Goal: Task Accomplishment & Management: Manage account settings

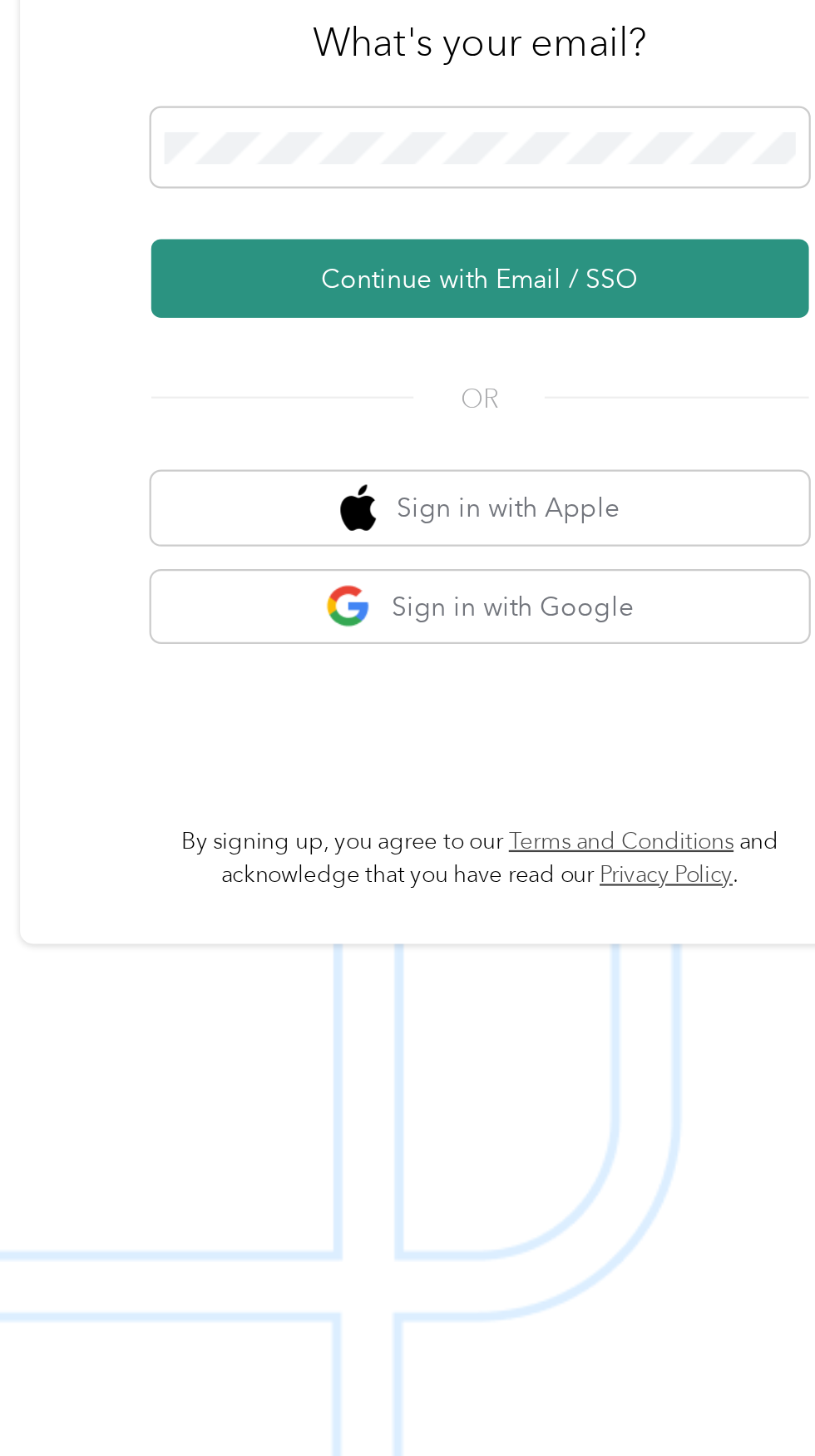
click at [688, 796] on button "Continue with Email / SSO" at bounding box center [603, 778] width 292 height 35
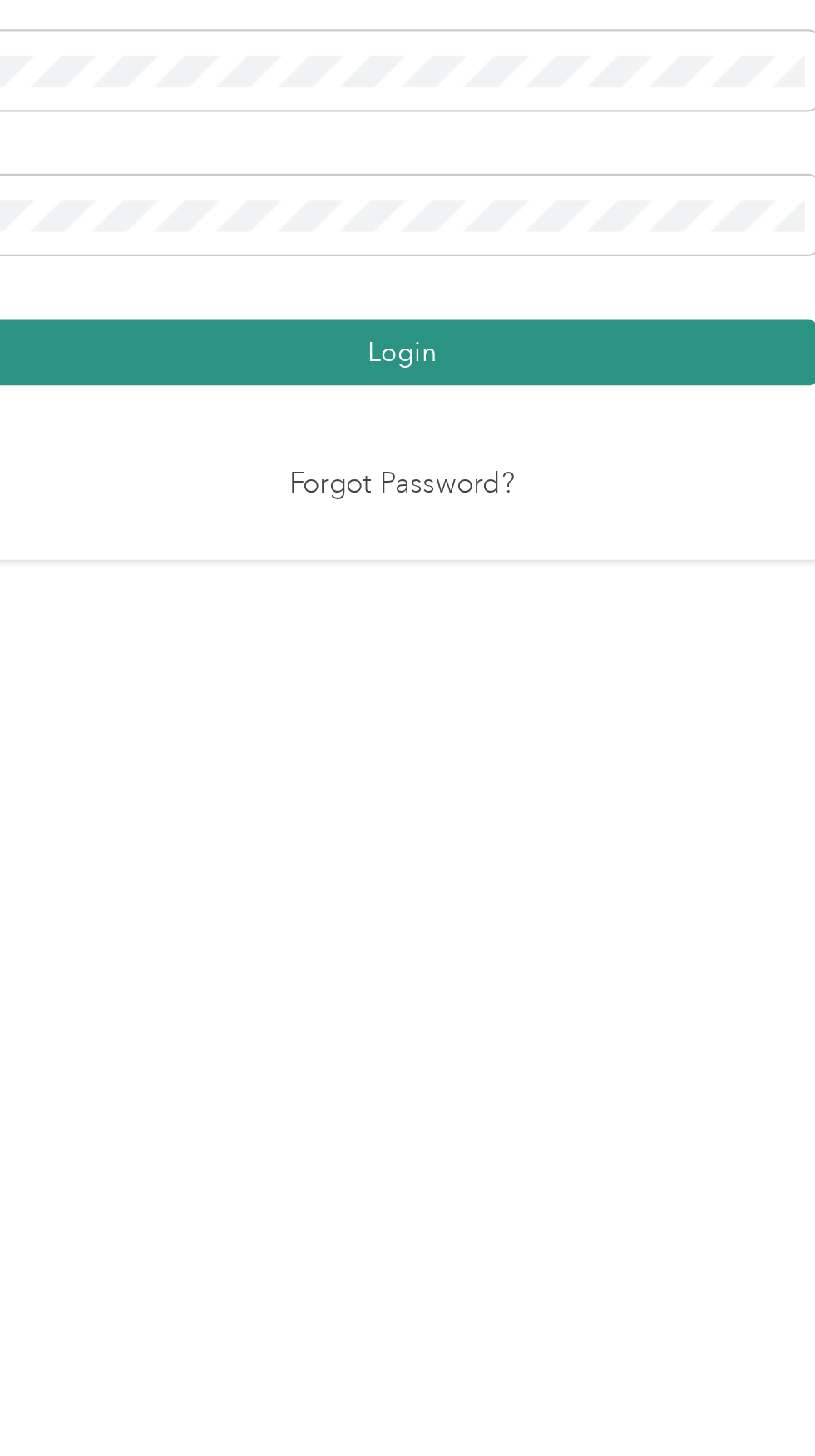
click at [541, 860] on button "Login" at bounding box center [403, 845] width 369 height 29
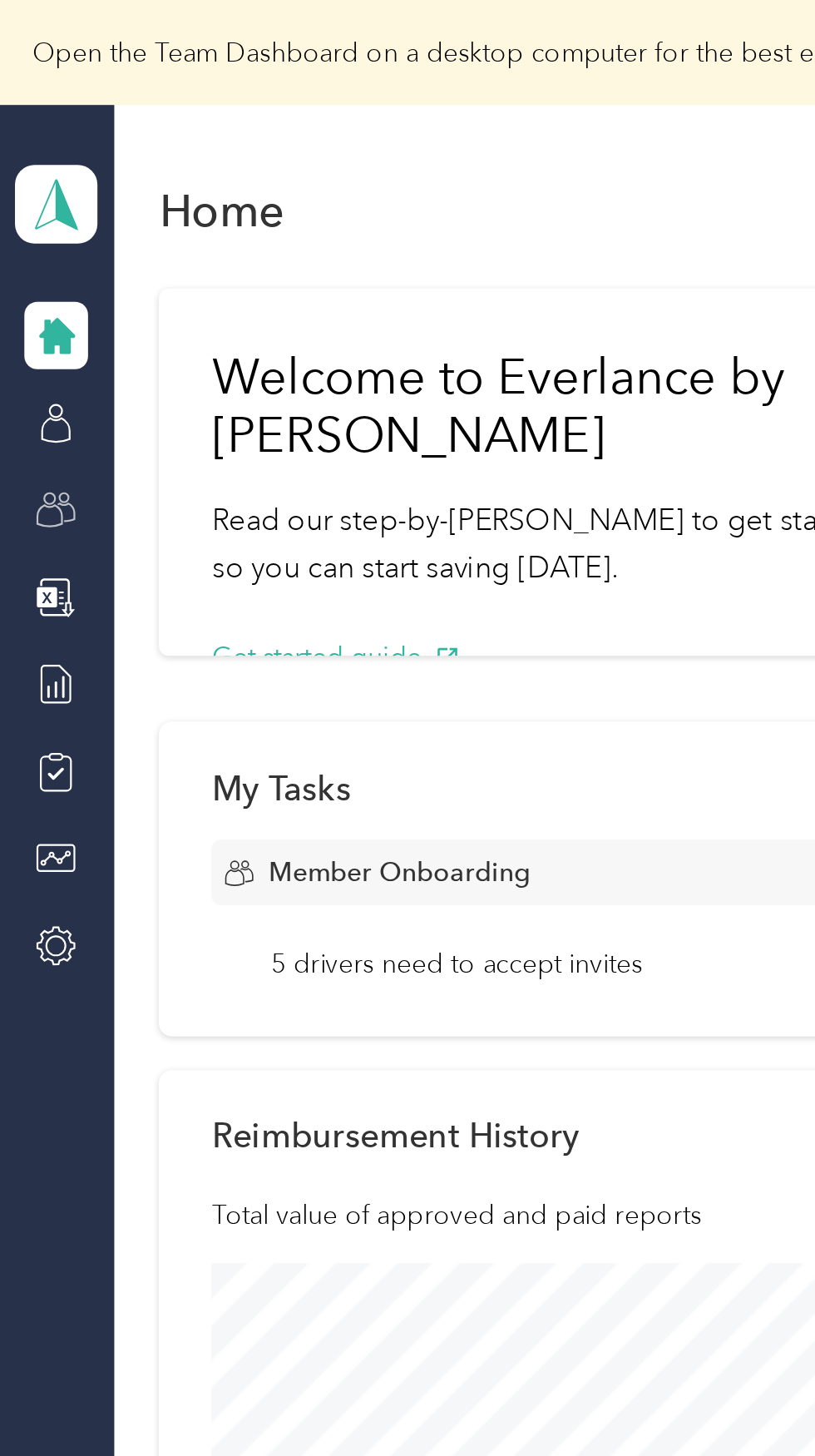
click at [29, 227] on icon at bounding box center [25, 226] width 18 height 18
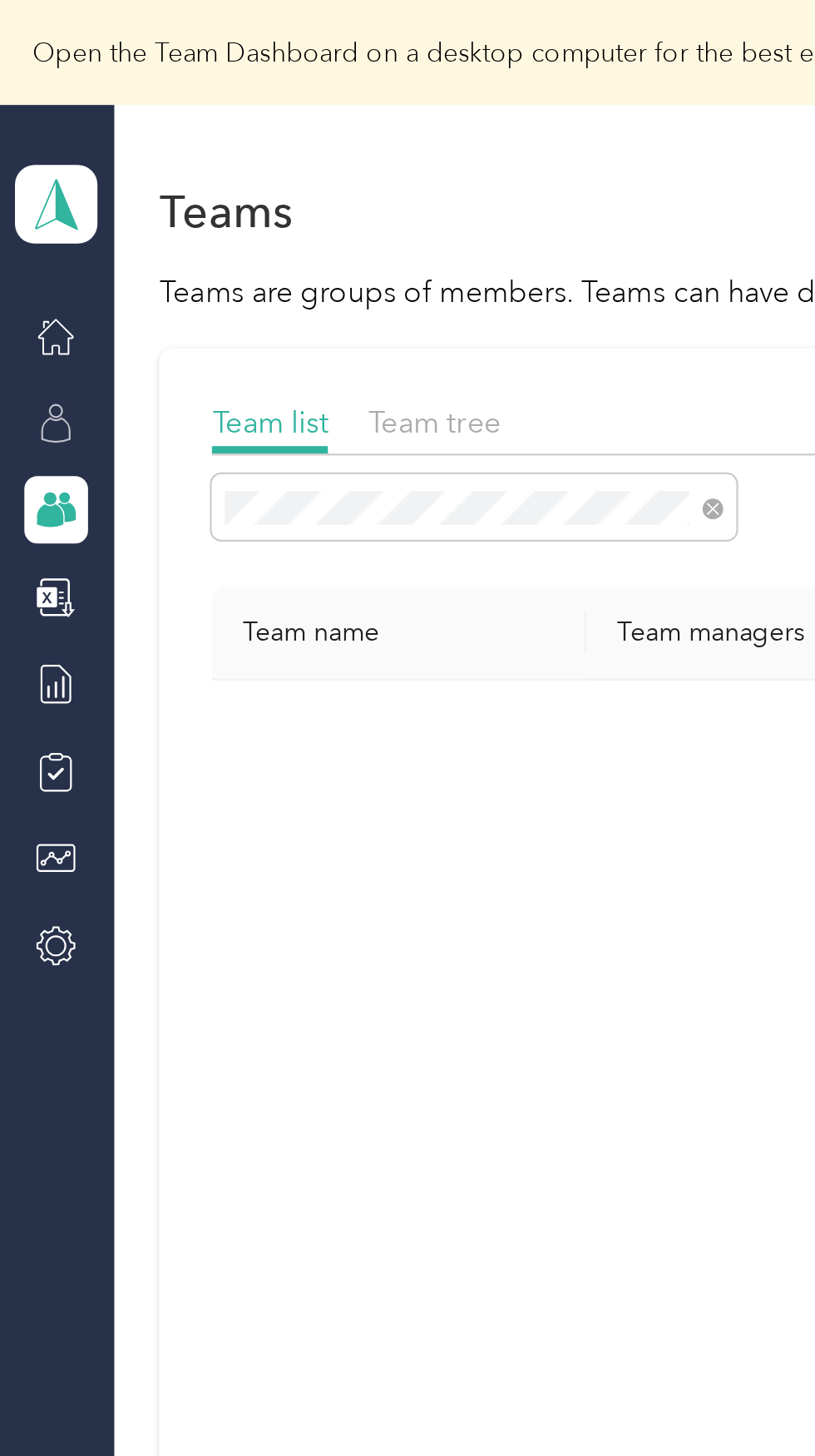
click at [32, 184] on icon at bounding box center [25, 188] width 18 height 18
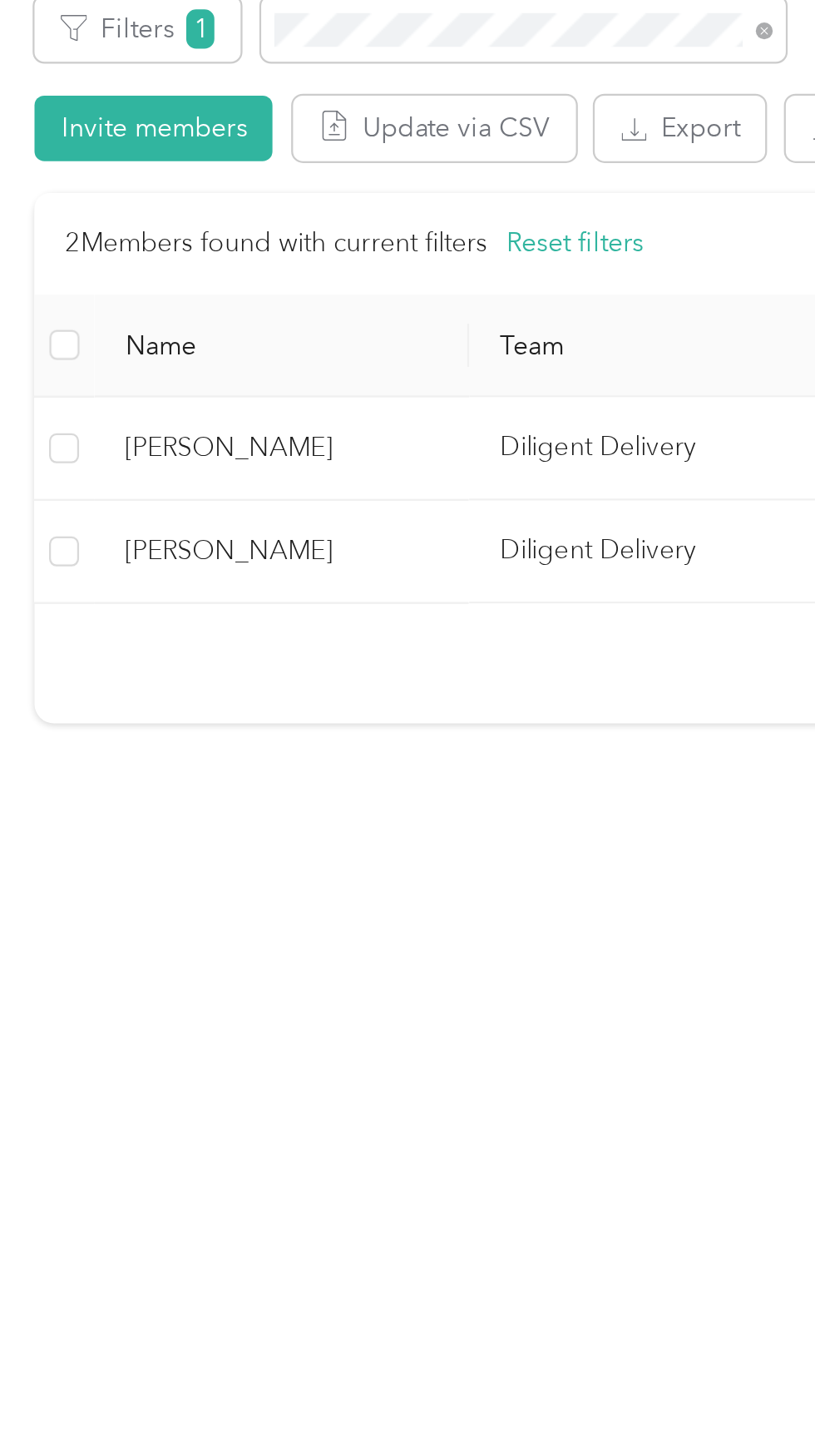
click at [211, 563] on span "[PERSON_NAME]" at bounding box center [181, 557] width 140 height 18
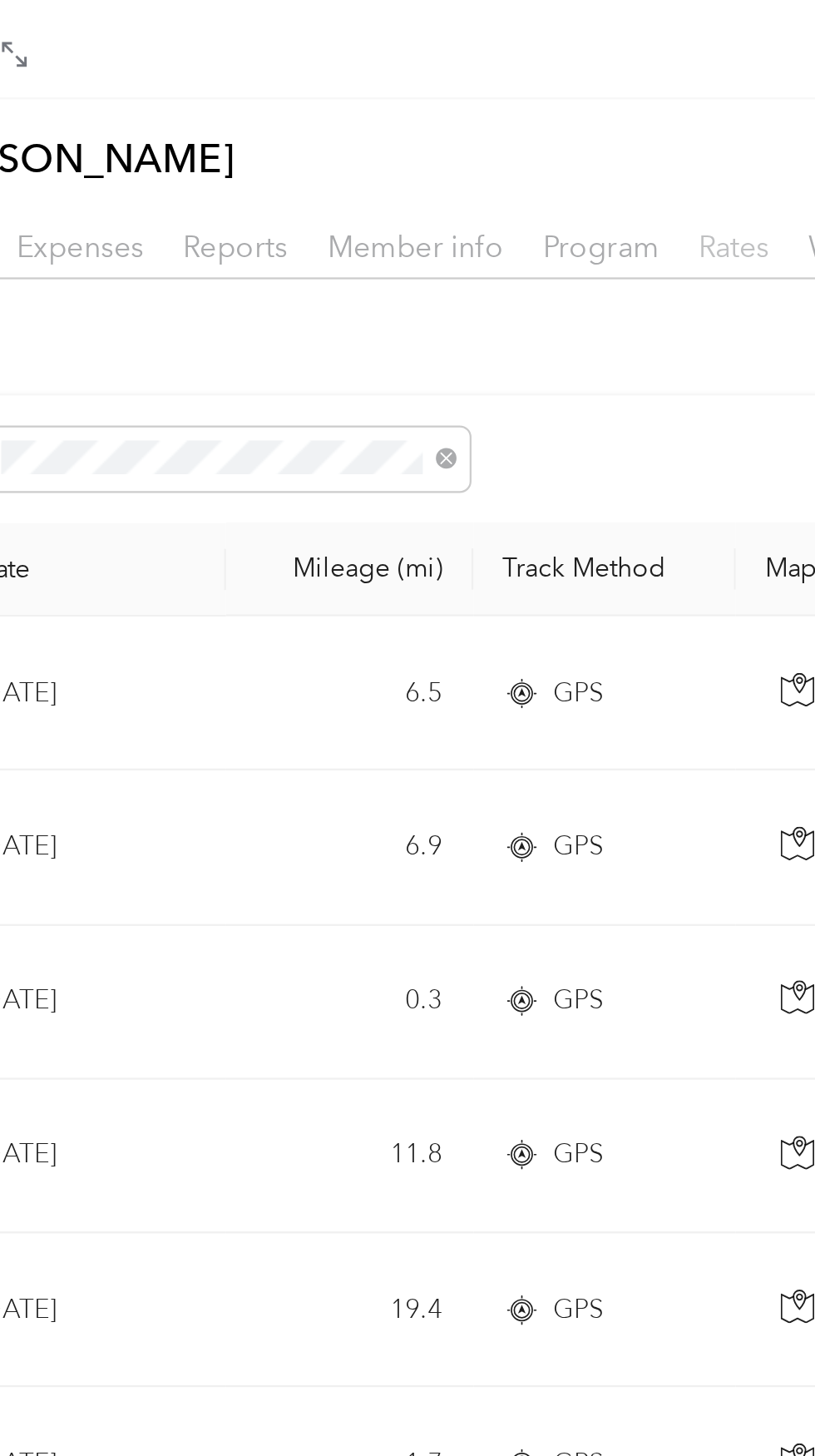
click at [547, 112] on span "Rates" at bounding box center [549, 110] width 32 height 16
